Goal: Book appointment/travel/reservation

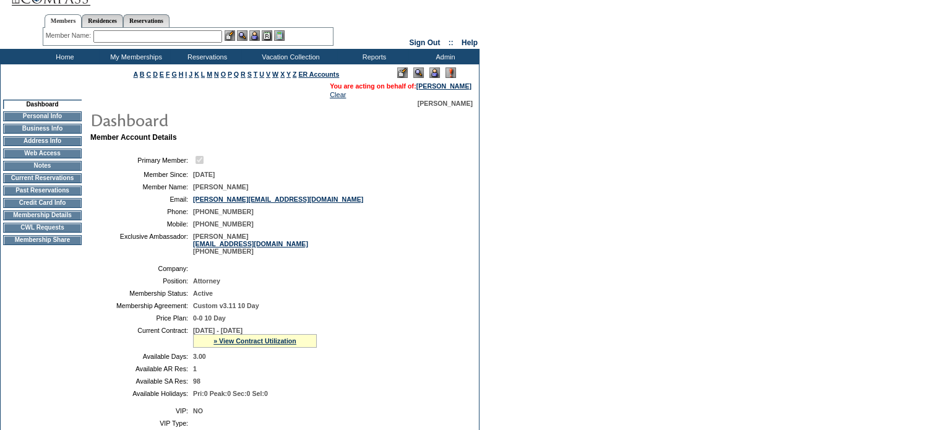
scroll to position [10, 0]
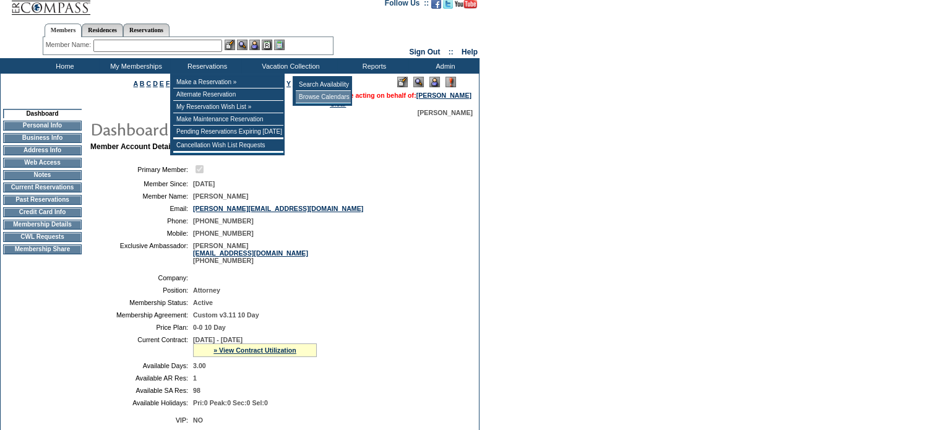
click at [316, 96] on td "Browse Calendars" at bounding box center [323, 97] width 55 height 12
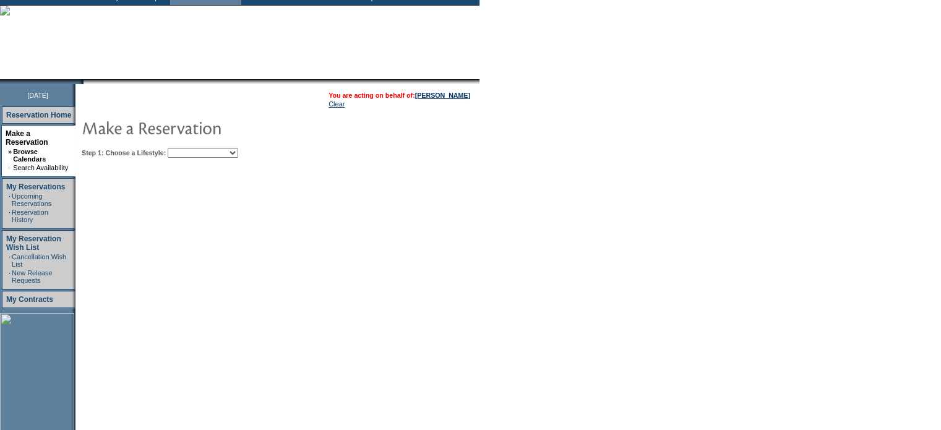
scroll to position [79, 0]
click at [238, 150] on select "Beach Leisure Metropolitan Mountain OIAL for Adventure OIAL for Couples OIAL fo…" at bounding box center [203, 152] width 71 height 10
select select "Beach"
click at [189, 147] on select "Beach Leisure Metropolitan Mountain OIAL for Adventure OIAL for Couples OIAL fo…" at bounding box center [203, 152] width 71 height 10
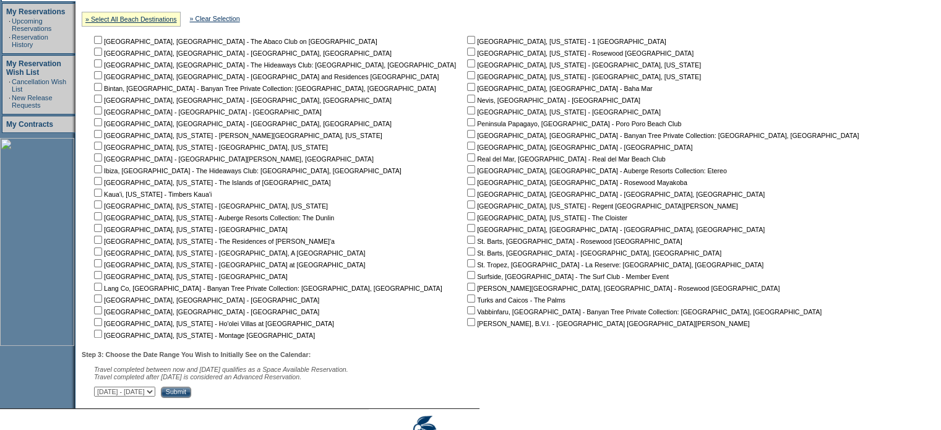
scroll to position [255, 0]
click at [154, 19] on link "» Select All Beach Destinations" at bounding box center [131, 17] width 92 height 7
checkbox input "true"
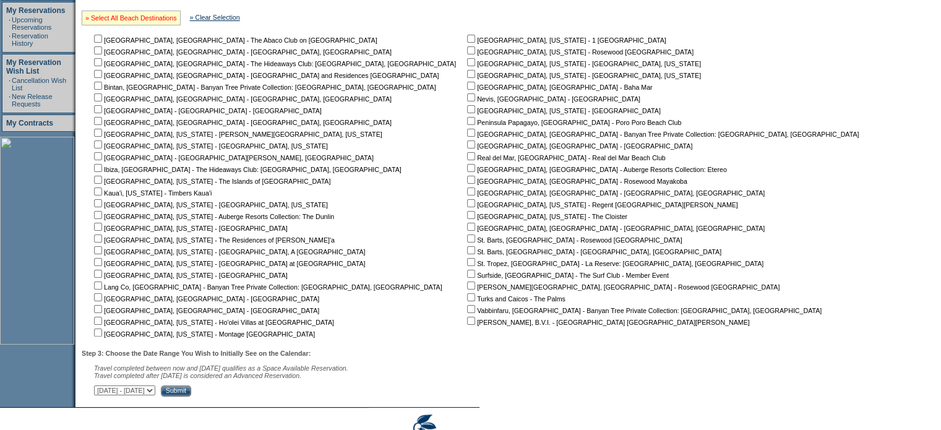
checkbox input "true"
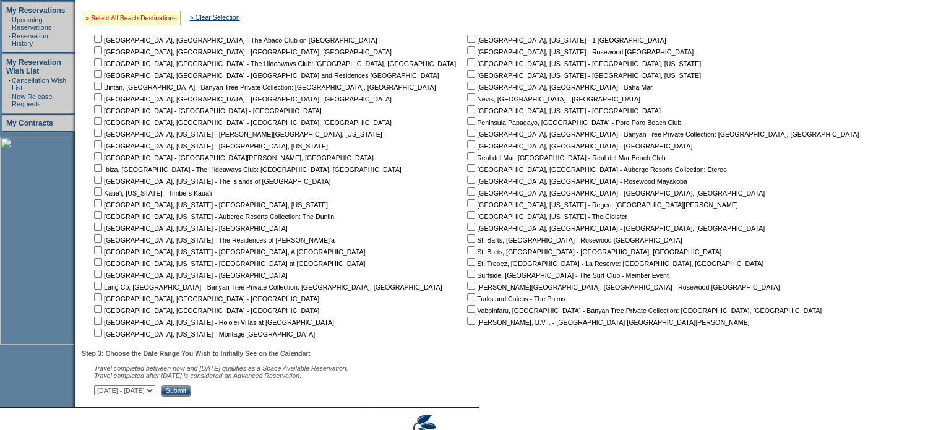
checkbox input "true"
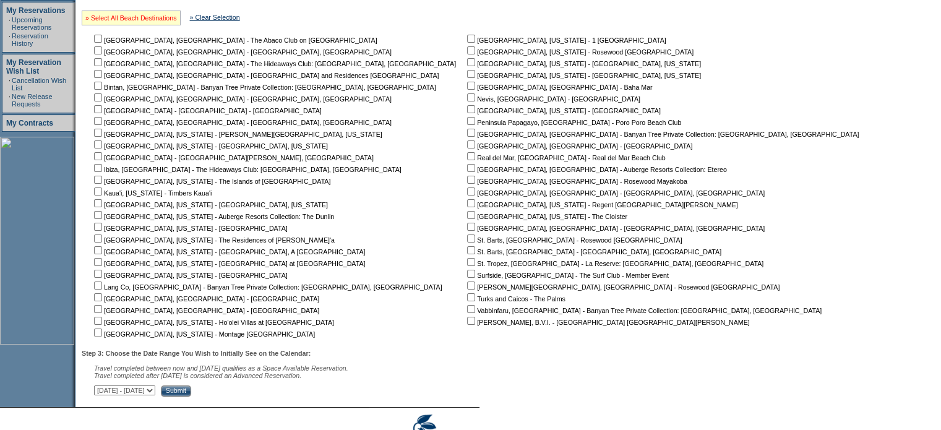
checkbox input "true"
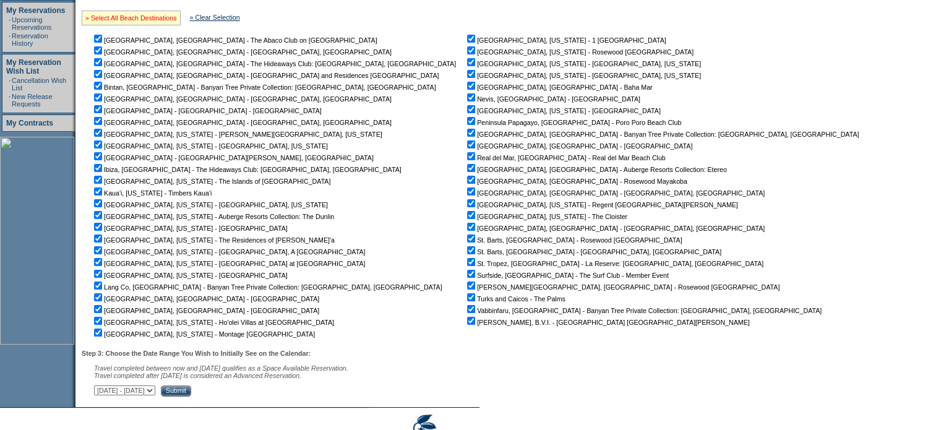
checkbox input "true"
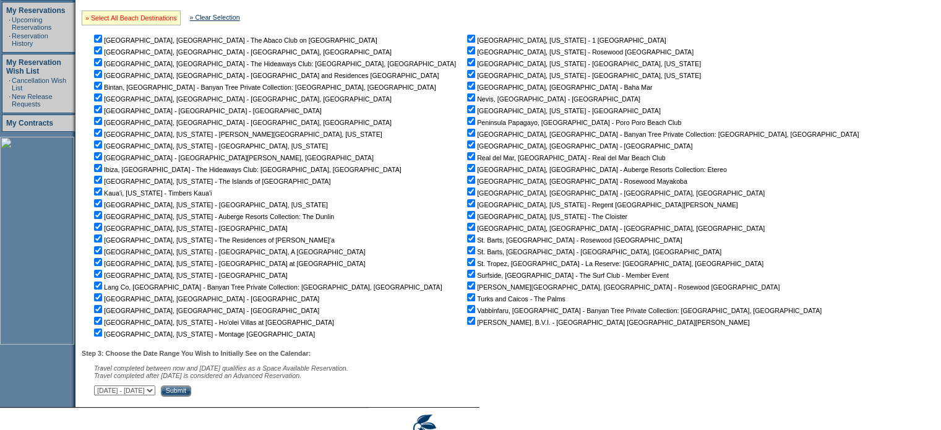
checkbox input "true"
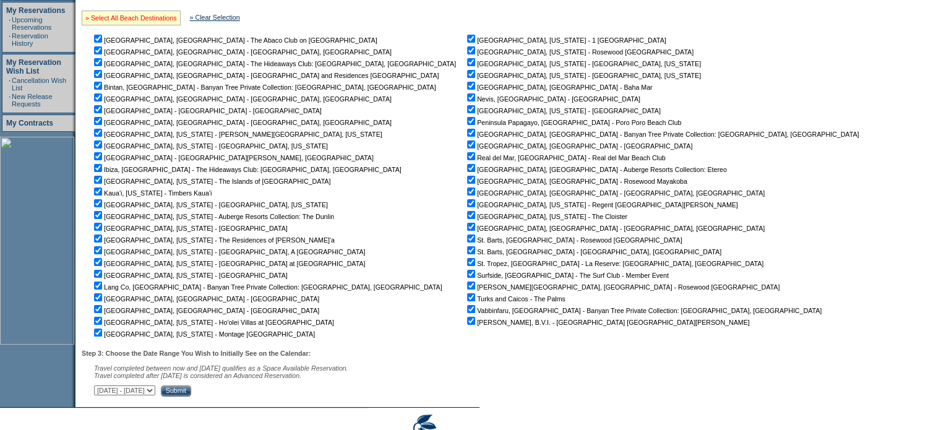
checkbox input "true"
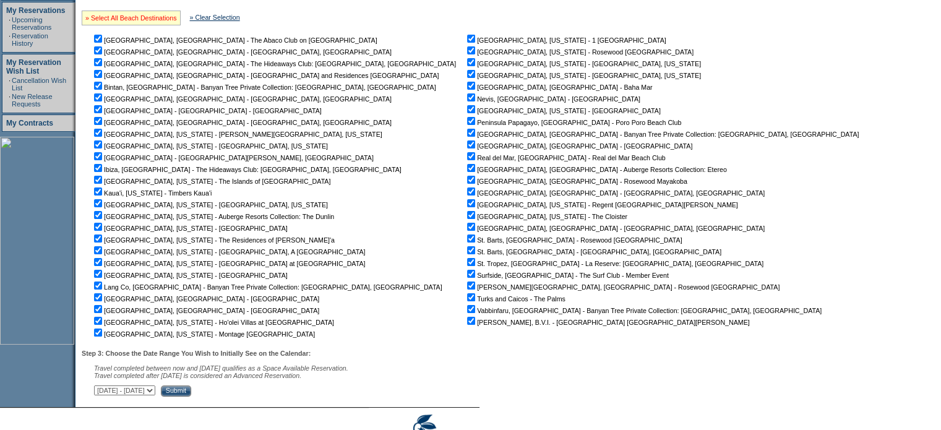
checkbox input "true"
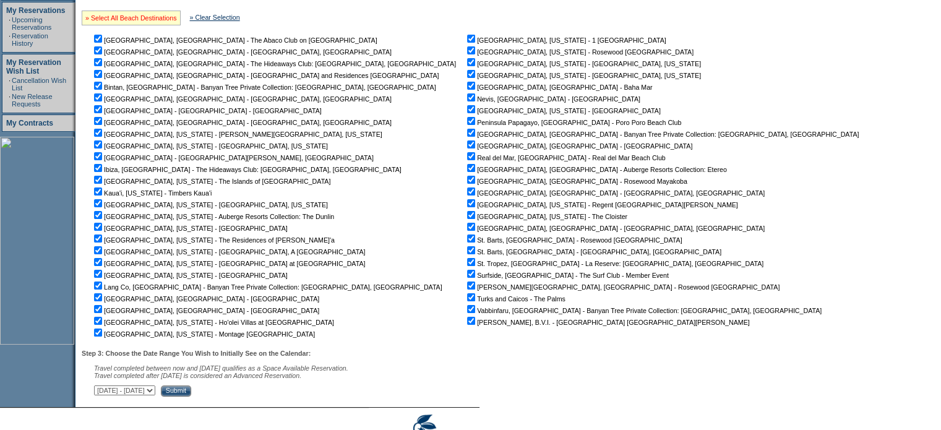
checkbox input "true"
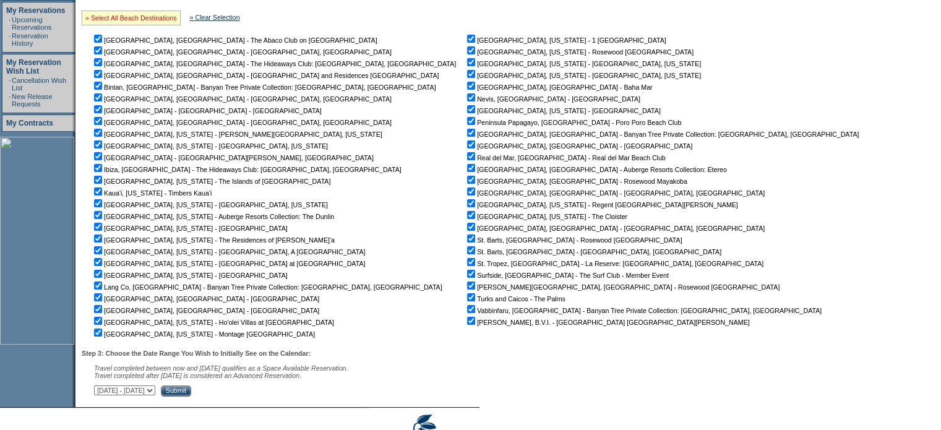
checkbox input "true"
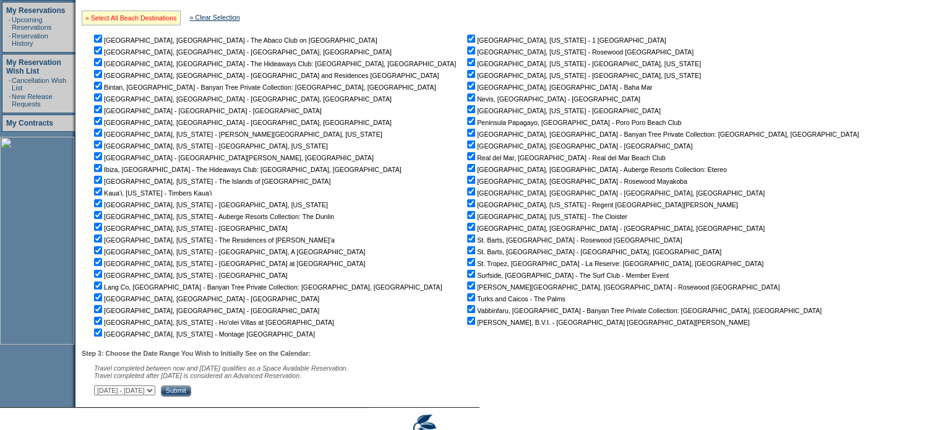
checkbox input "true"
click at [191, 395] on input "Submit" at bounding box center [176, 390] width 30 height 11
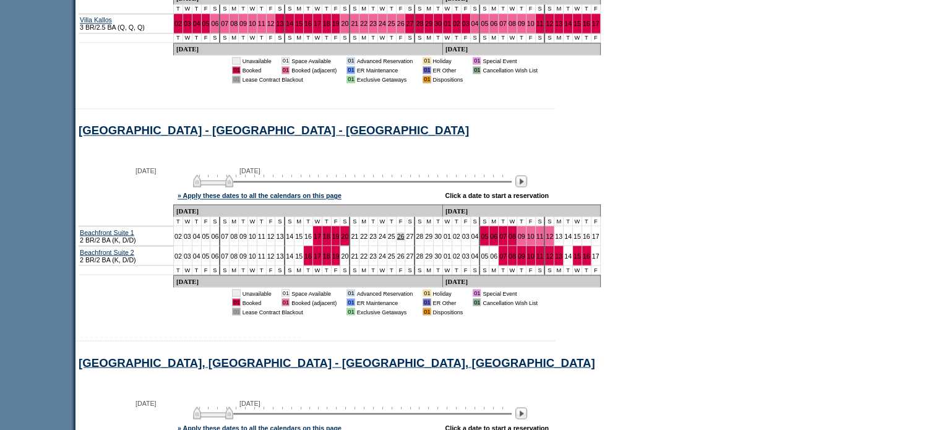
scroll to position [2141, 0]
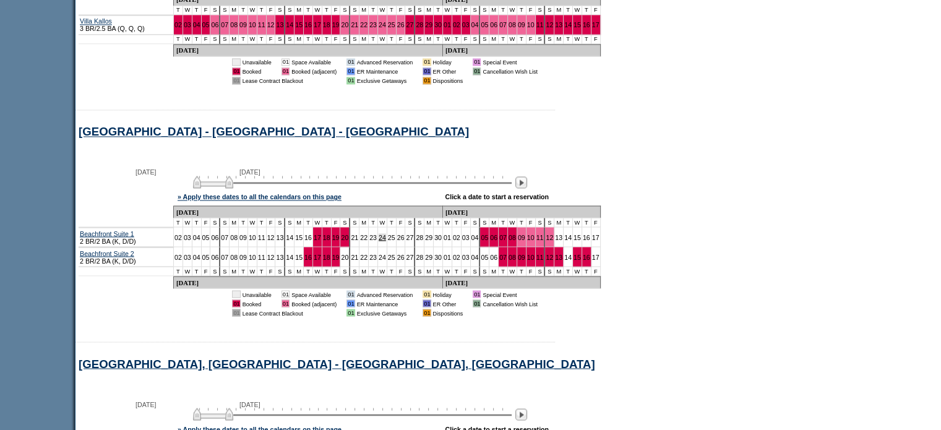
click at [379, 233] on link "24" at bounding box center [382, 236] width 7 height 7
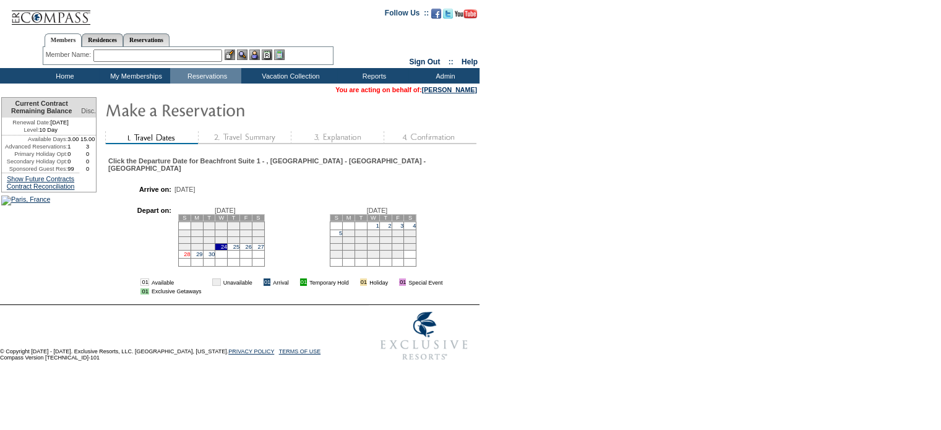
click at [190, 257] on link "28" at bounding box center [187, 254] width 6 height 6
